Goal: Information Seeking & Learning: Learn about a topic

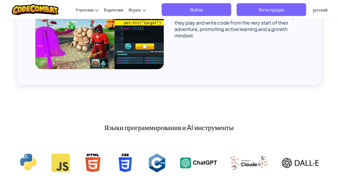
scroll to position [428, 0]
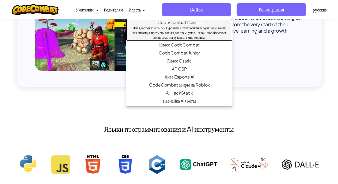
click at [187, 28] on div "Имея доступ ко всем 530 уровням и эксклюзивным функциям, таким как питомцы, пре…" at bounding box center [179, 33] width 96 height 14
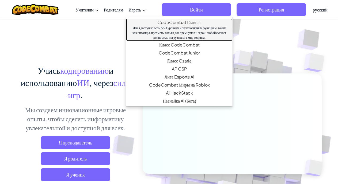
click at [187, 28] on div "Имея доступ ко всем 530 уровням и эксклюзивным функциям, таким как питомцы, пре…" at bounding box center [179, 33] width 96 height 14
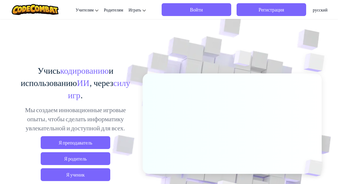
click at [96, 46] on div "Учись кодированию и использованию ИИ , через силу игр . Мы создаем инновационны…" at bounding box center [169, 116] width 305 height 195
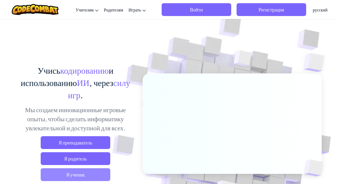
click at [96, 172] on span "Я ученик" at bounding box center [75, 174] width 69 height 13
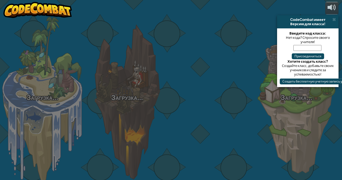
select select "ru"
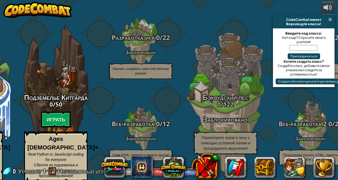
click at [331, 20] on span at bounding box center [329, 19] width 3 height 4
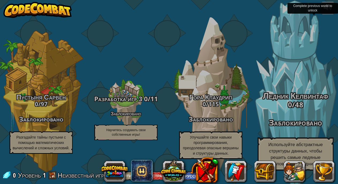
click at [246, 90] on div "Ледник Келвинтаф 0 / 48 Заблокировано Используйте абстрактные структуры данных,…" at bounding box center [295, 101] width 102 height 203
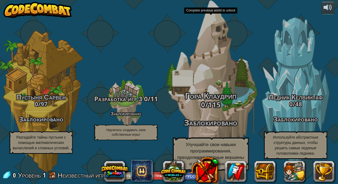
click at [223, 89] on div "Гора Клаудрип 0 / 115 Заблокировано Улучшайте свои навыки программирования, пре…" at bounding box center [211, 101] width 102 height 203
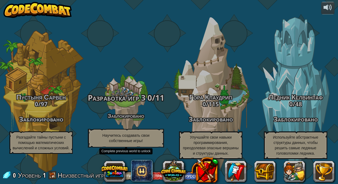
click at [120, 91] on div at bounding box center [125, 104] width 51 height 102
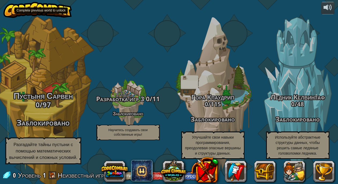
click at [45, 92] on h2 "Пустыня Сарвен" at bounding box center [43, 95] width 102 height 9
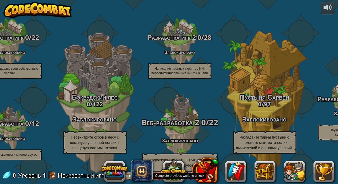
click at [185, 124] on span "Веб-разработка 2" at bounding box center [170, 122] width 58 height 11
click at [171, 137] on h4 "Заблокировано" at bounding box center [180, 140] width 102 height 6
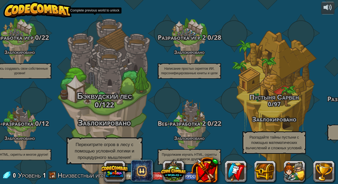
click at [53, 114] on div "CodeCombat Junior 0 / 172 Играть Ages [DEMOGRAPHIC_DATA] Blocks or simple text …" at bounding box center [73, 92] width 530 height 184
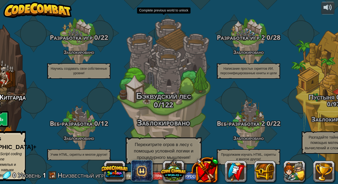
click at [140, 103] on h3 "0 / 122" at bounding box center [164, 105] width 102 height 8
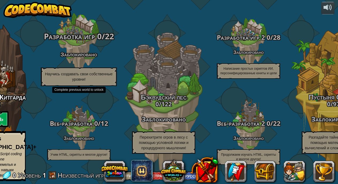
click at [82, 63] on div "Разработка игр 0 / 22 Заблокировано Научись создавать свои собственные уровни!" at bounding box center [79, 59] width 102 height 54
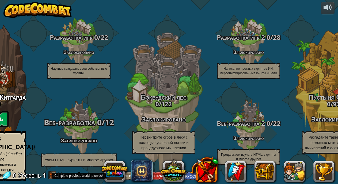
click at [91, 137] on h4 "Заблокировано" at bounding box center [79, 140] width 102 height 6
click at [72, 126] on span "Веб-разработка" at bounding box center [69, 122] width 51 height 11
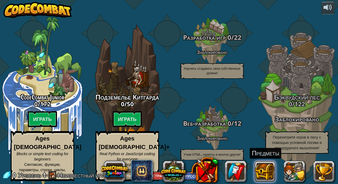
click at [263, 172] on button at bounding box center [264, 171] width 21 height 21
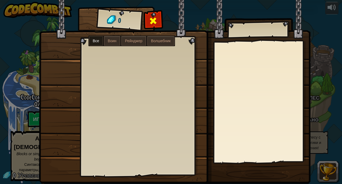
click at [150, 20] on span at bounding box center [153, 21] width 9 height 9
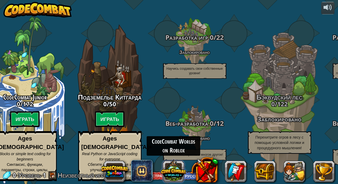
click at [176, 171] on button at bounding box center [173, 171] width 26 height 26
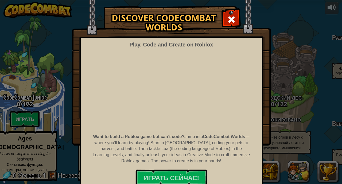
scroll to position [15, 0]
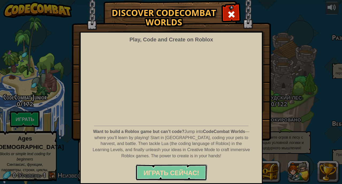
click at [179, 174] on span "Играть Сейчас!" at bounding box center [171, 173] width 55 height 9
